Goal: Use online tool/utility: Utilize a website feature to perform a specific function

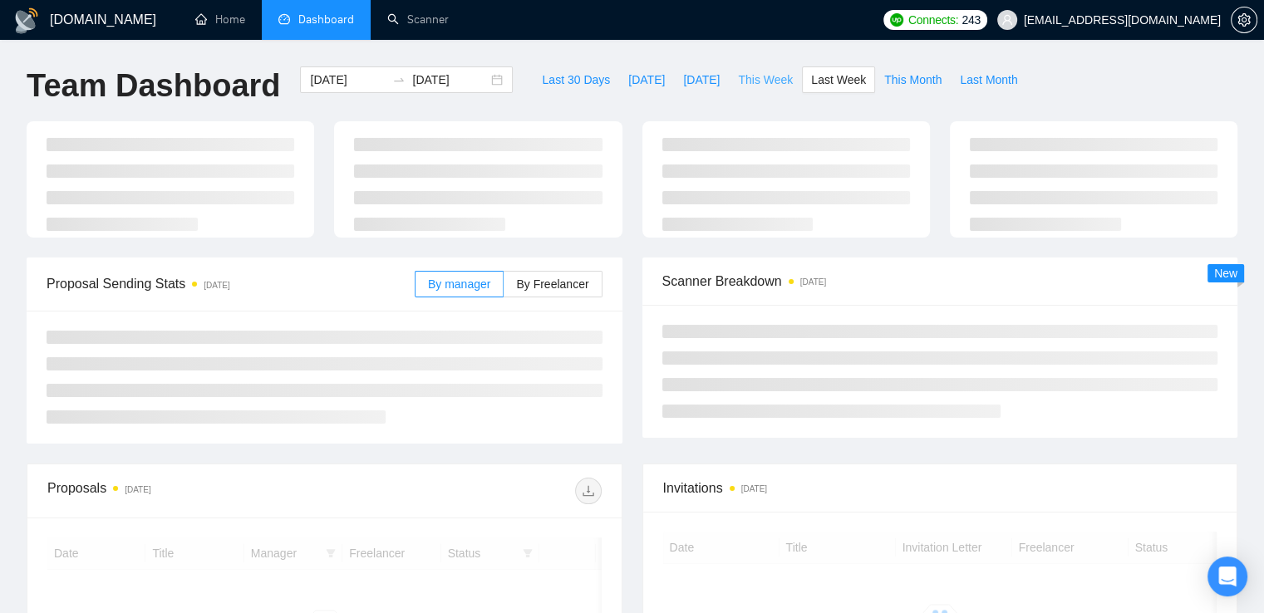
click at [750, 78] on span "This Week" at bounding box center [765, 80] width 55 height 18
type input "[DATE]"
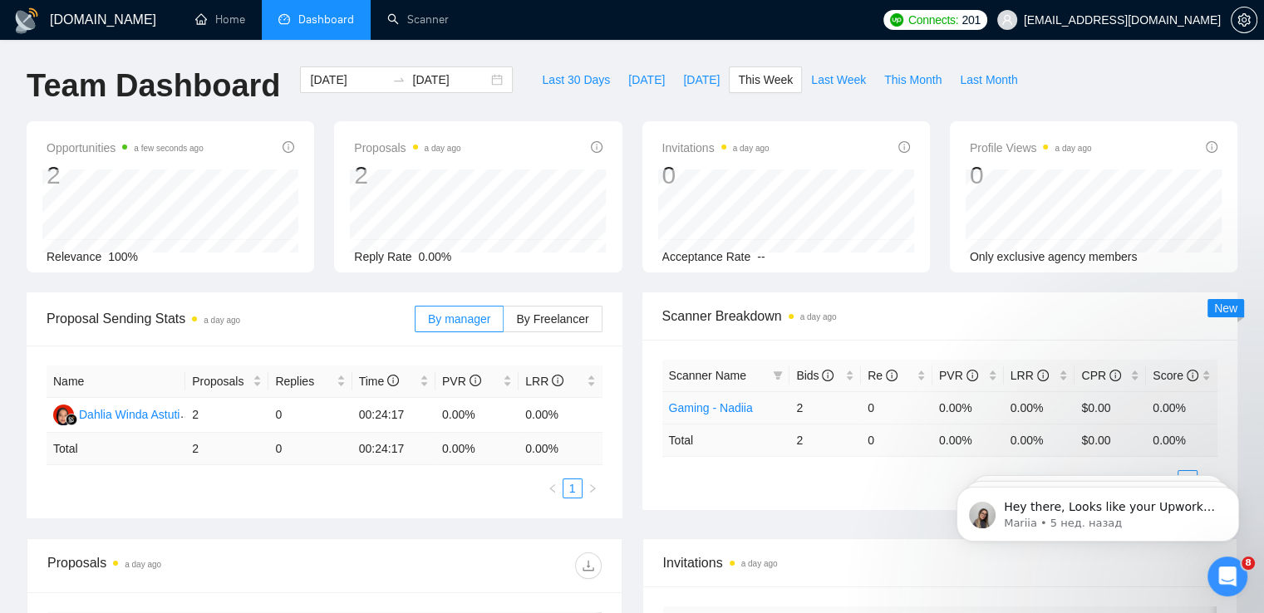
click at [799, 409] on td "2" at bounding box center [824, 407] width 71 height 32
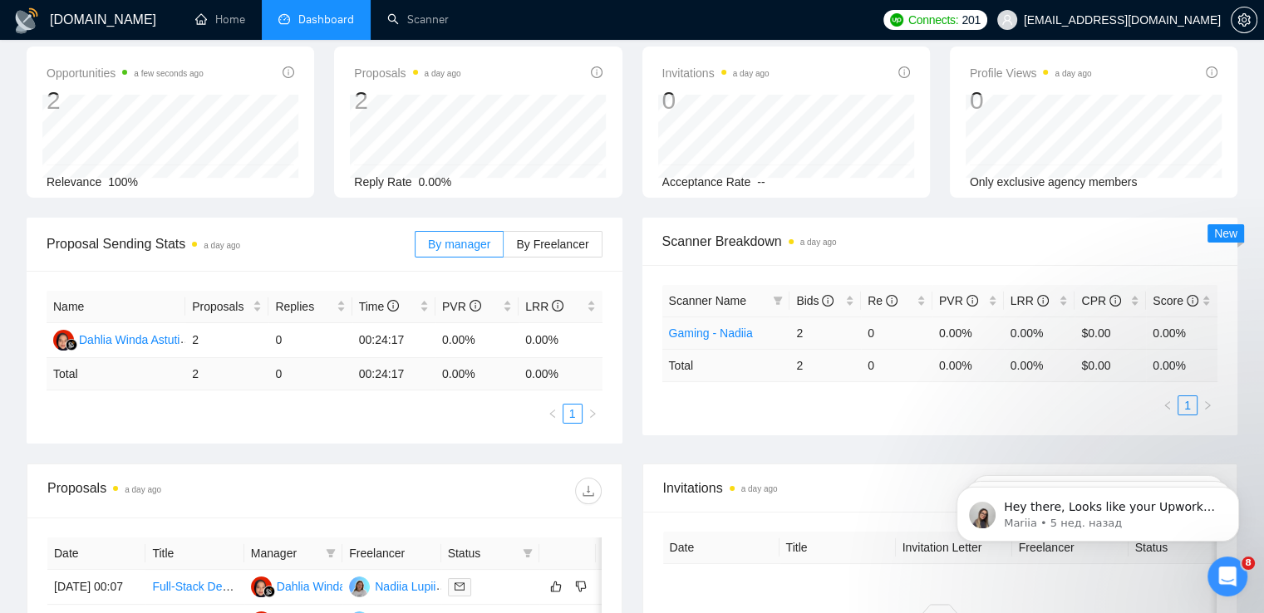
scroll to position [76, 0]
click at [828, 323] on td "2" at bounding box center [824, 331] width 71 height 32
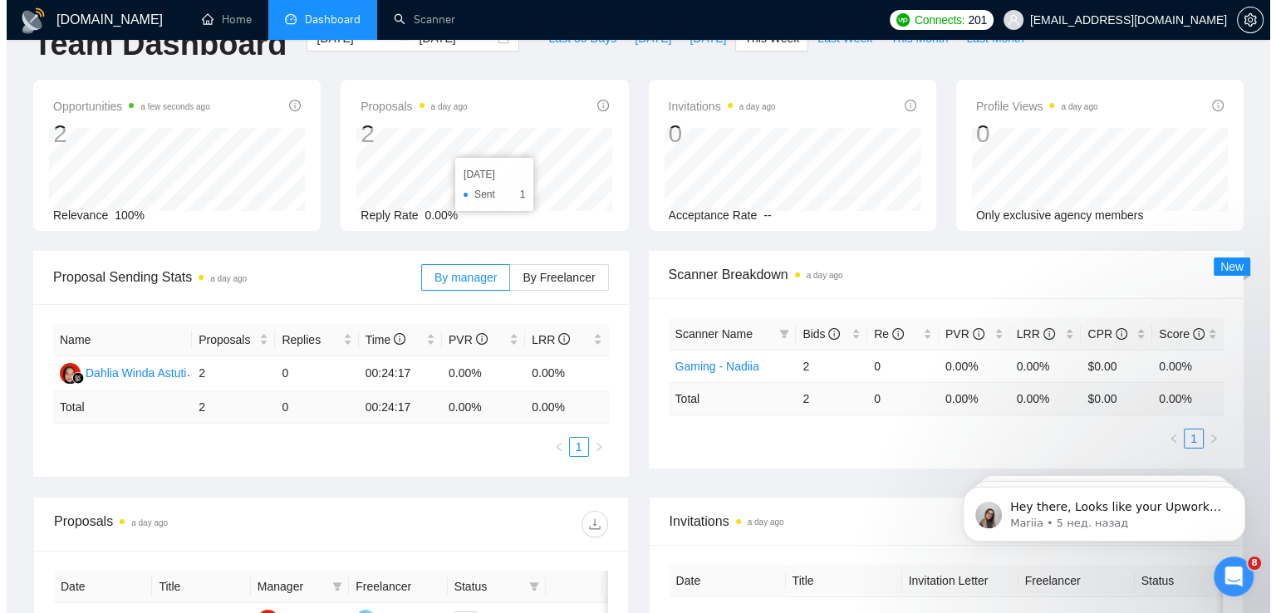
scroll to position [0, 0]
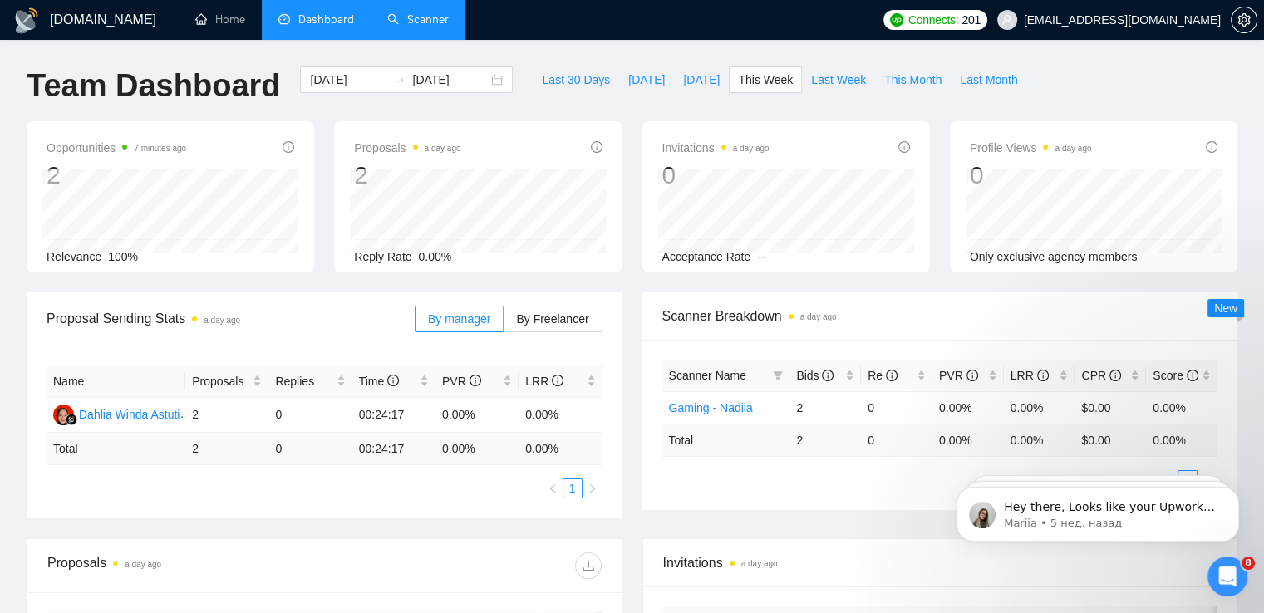
click at [415, 19] on link "Scanner" at bounding box center [417, 19] width 61 height 14
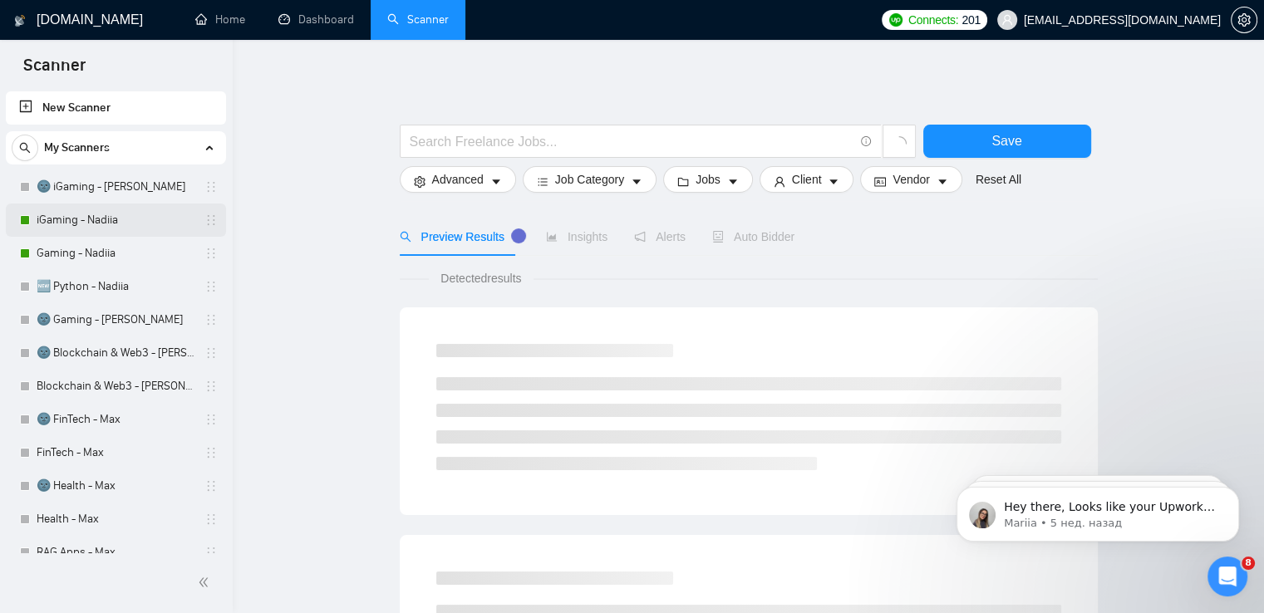
click at [117, 217] on link "iGaming - Nadiia" at bounding box center [116, 220] width 158 height 33
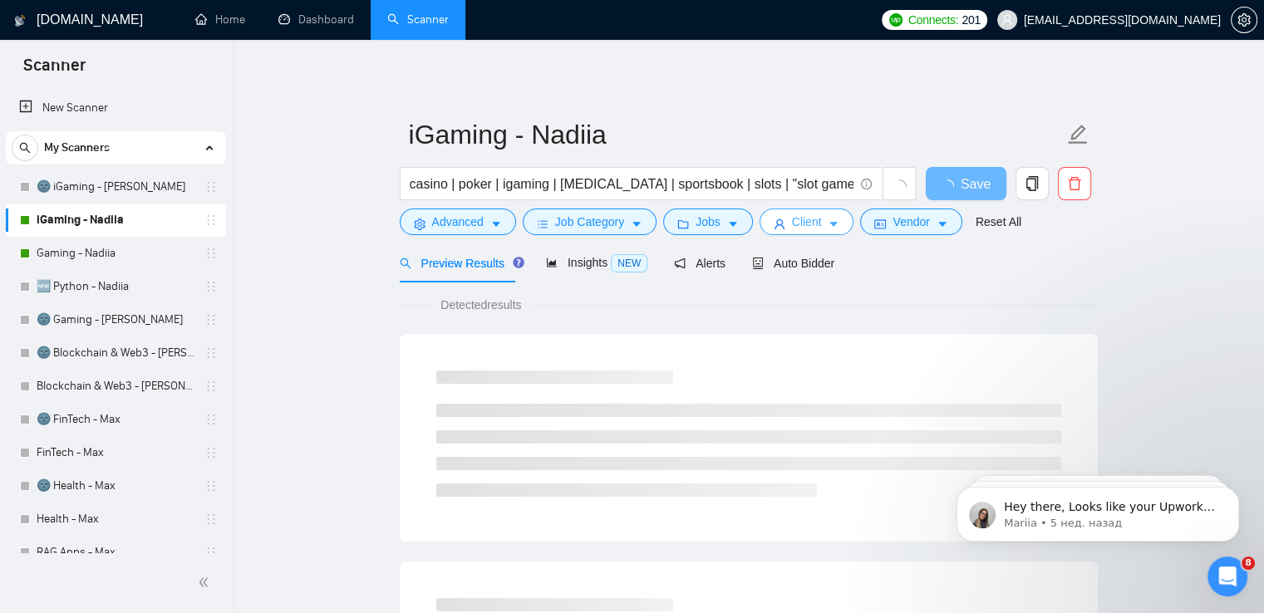
click at [830, 224] on icon "caret-down" at bounding box center [834, 225] width 8 height 5
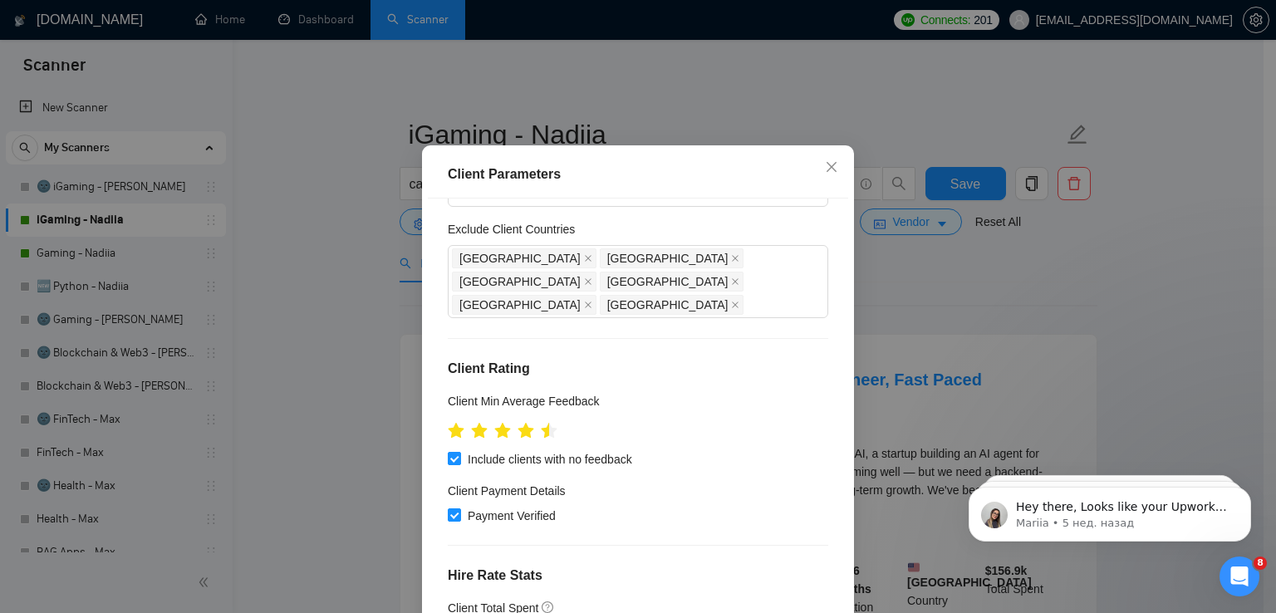
scroll to position [111, 0]
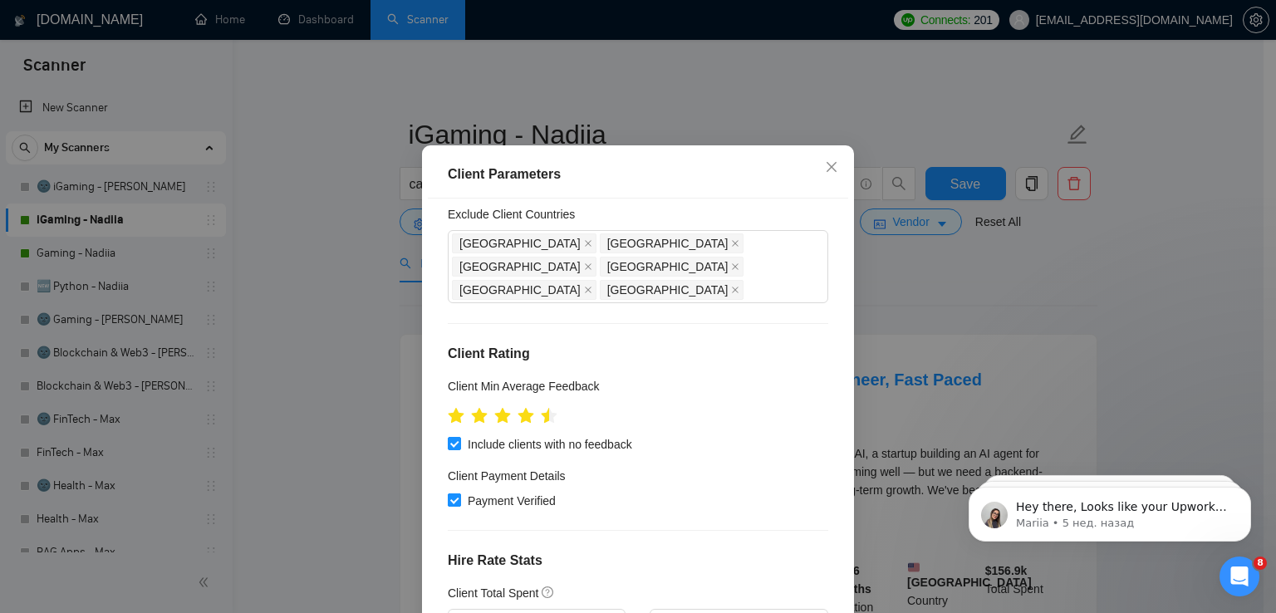
click at [448, 494] on input "Payment Verified" at bounding box center [454, 500] width 12 height 12
checkbox input "false"
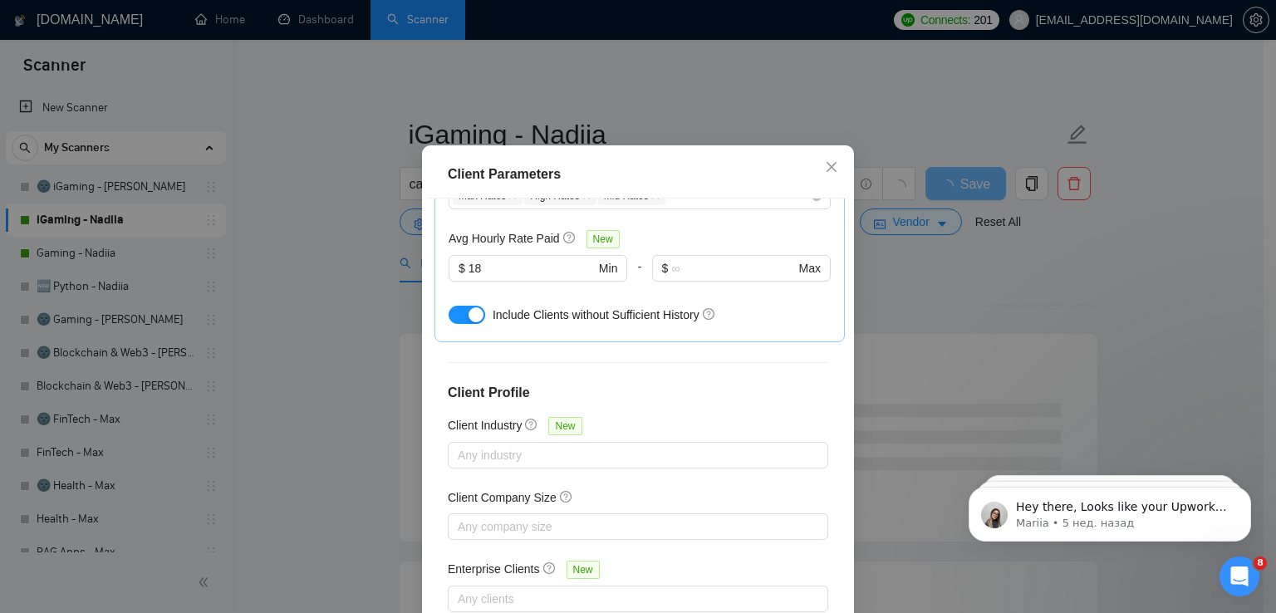
scroll to position [113, 0]
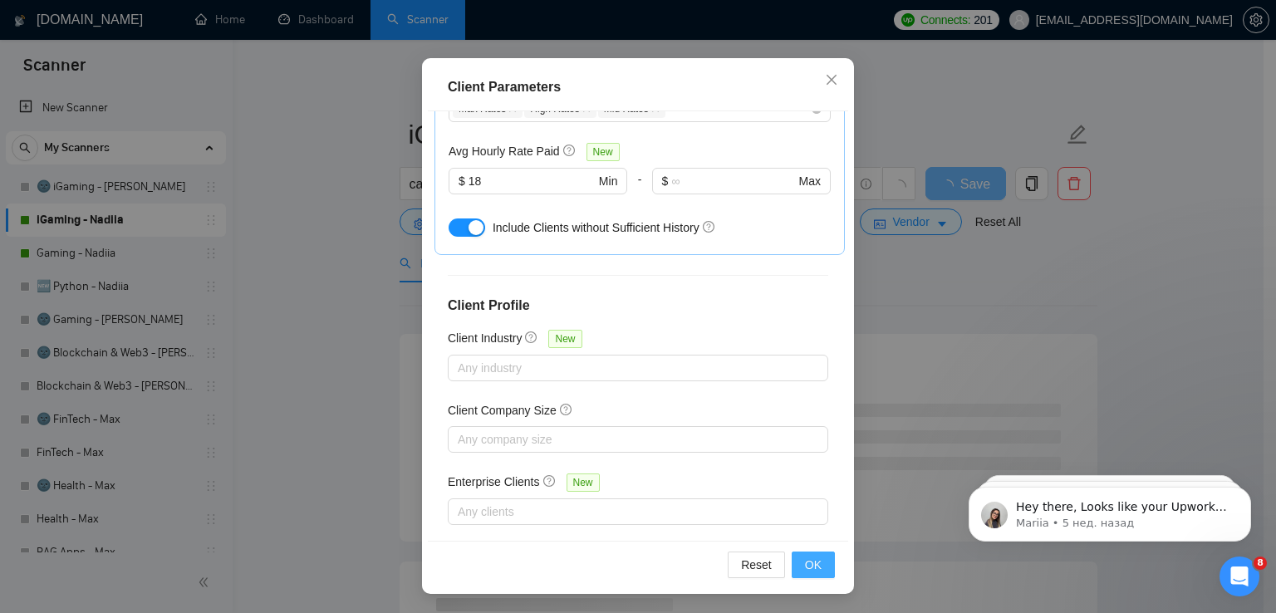
click at [816, 556] on button "OK" at bounding box center [813, 565] width 43 height 27
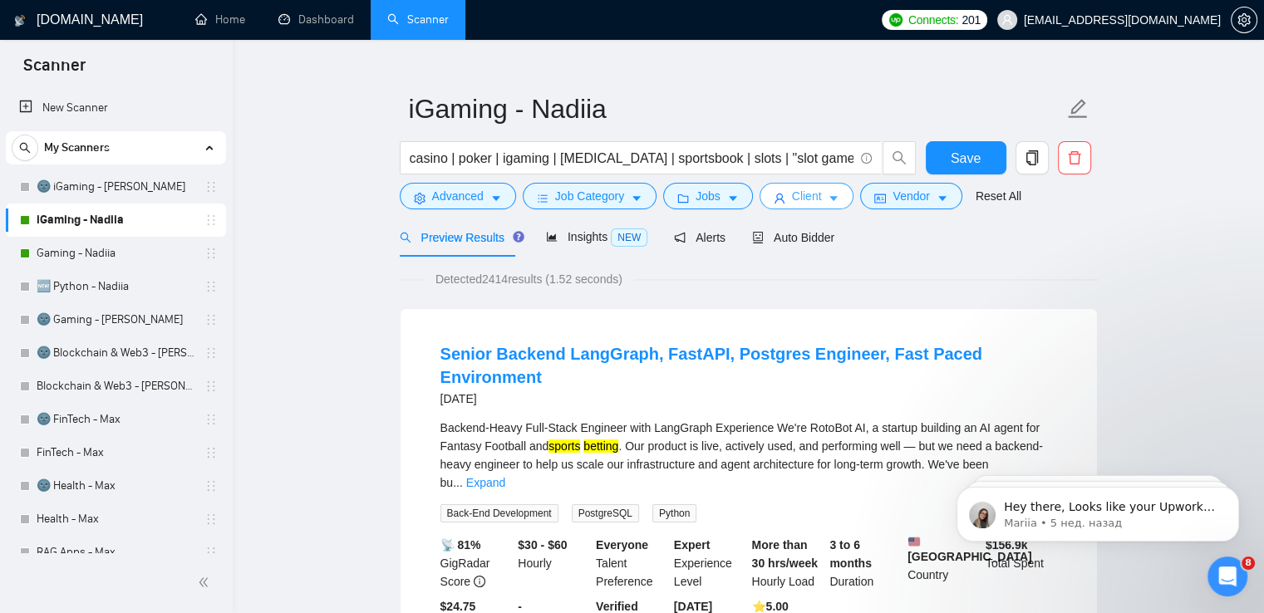
scroll to position [0, 0]
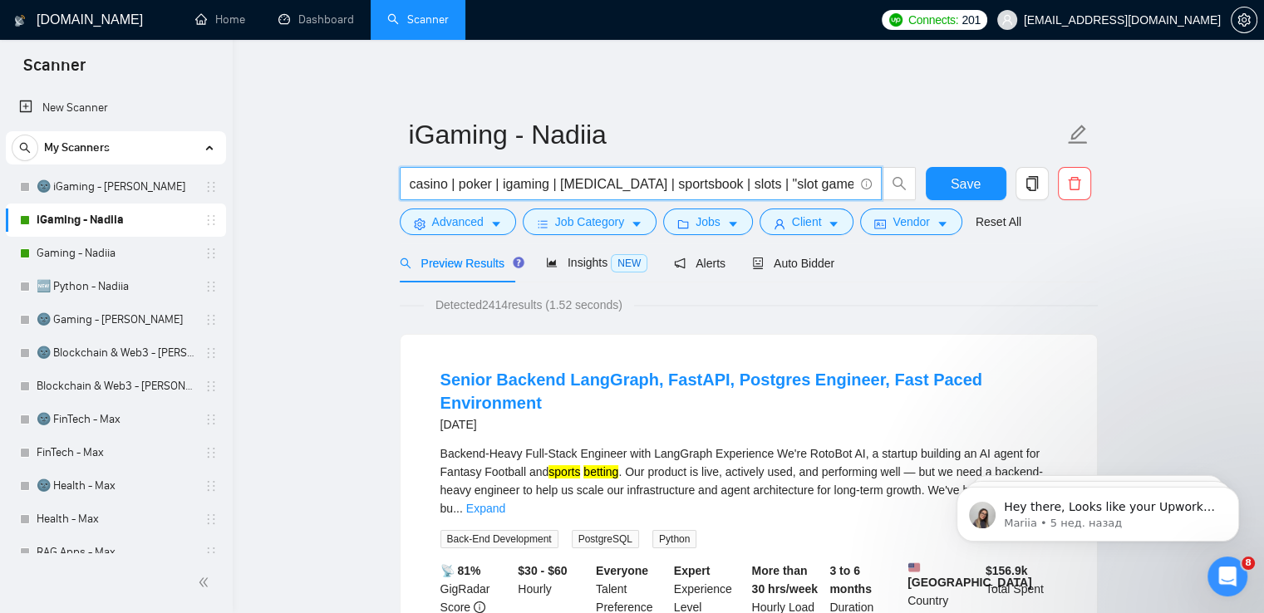
click at [779, 187] on input "casino | poker | igaming | [MEDICAL_DATA] | sportsbook | slots | "slot game" | …" at bounding box center [632, 184] width 444 height 21
